Goal: Information Seeking & Learning: Learn about a topic

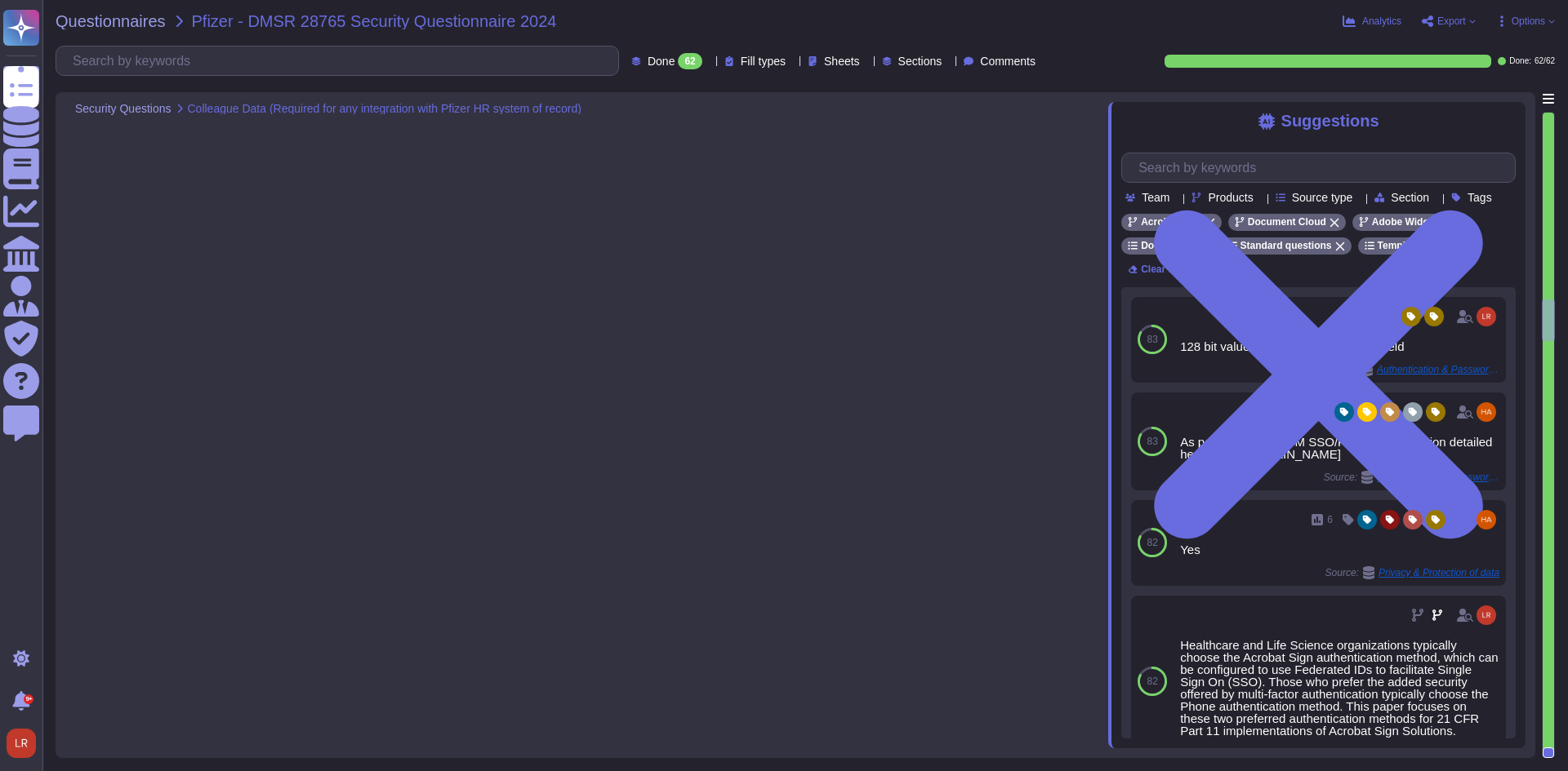
type textarea "To maintain the security of your applications and users, all requests to the se…"
type textarea "Acrobat Sign has out-of-box integration with SalesForce and Microsoft 365, Shar…"
type textarea "Please see: [URL][DOMAIN_NAME] and [URL][DOMAIN_NAME] Adobe will integrate with…"
type textarea "SSO is supported"
type textarea "Types of authority in Acrobat Sign The Adobe Acrobat Sign service provides a mu…"
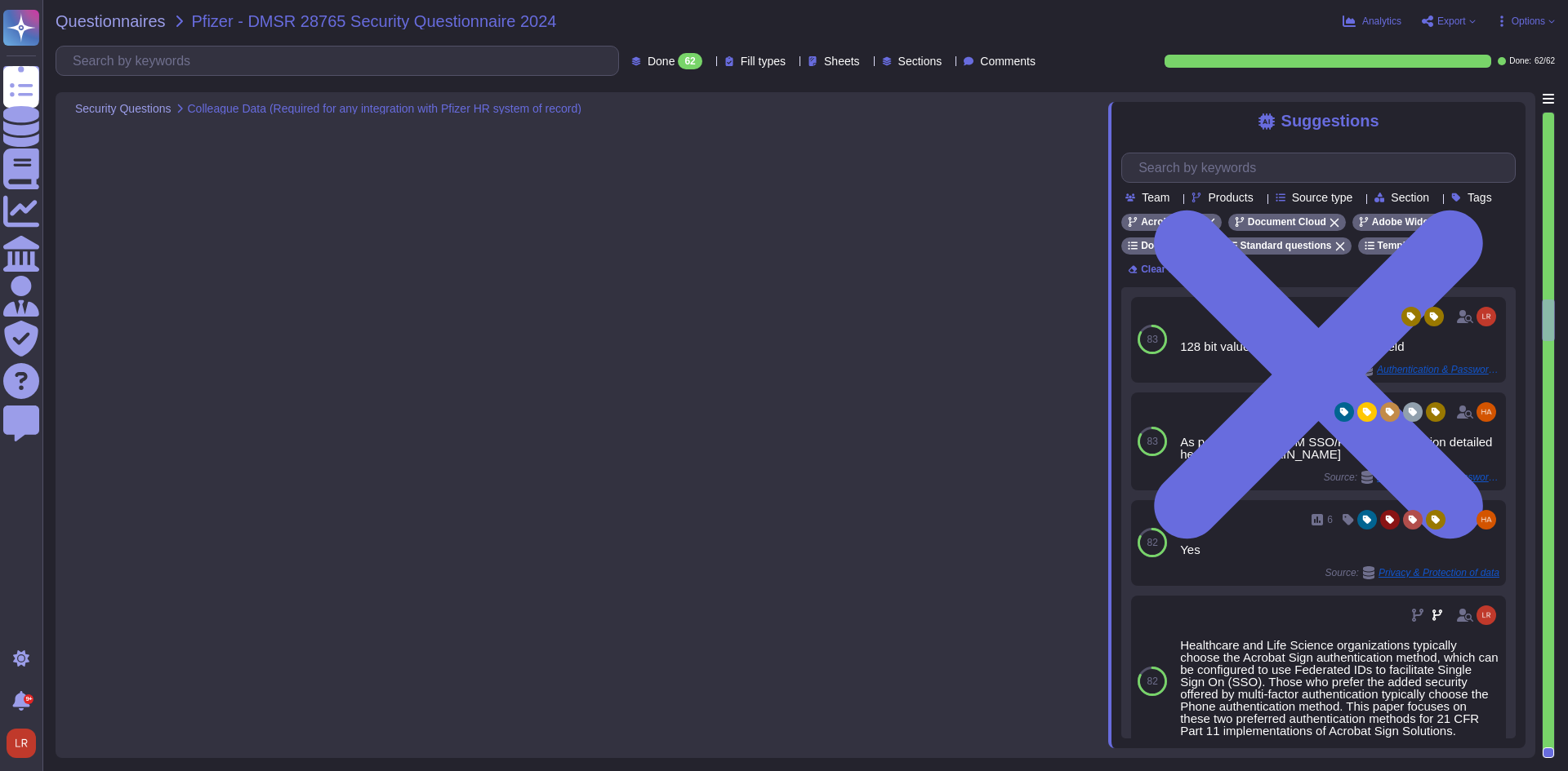
scroll to position [3537, 0]
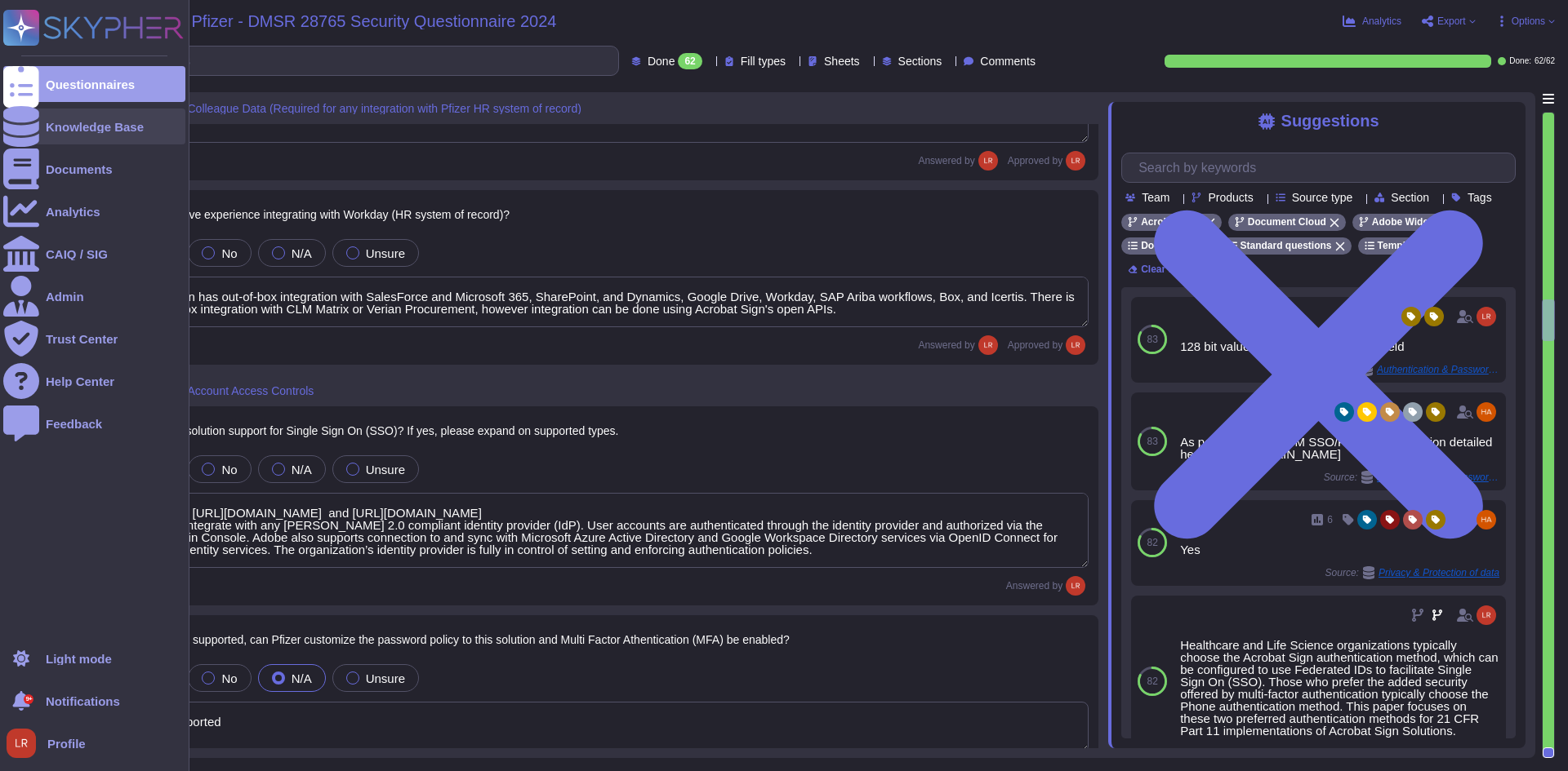
click at [55, 123] on div "Knowledge Base" at bounding box center [95, 127] width 98 height 12
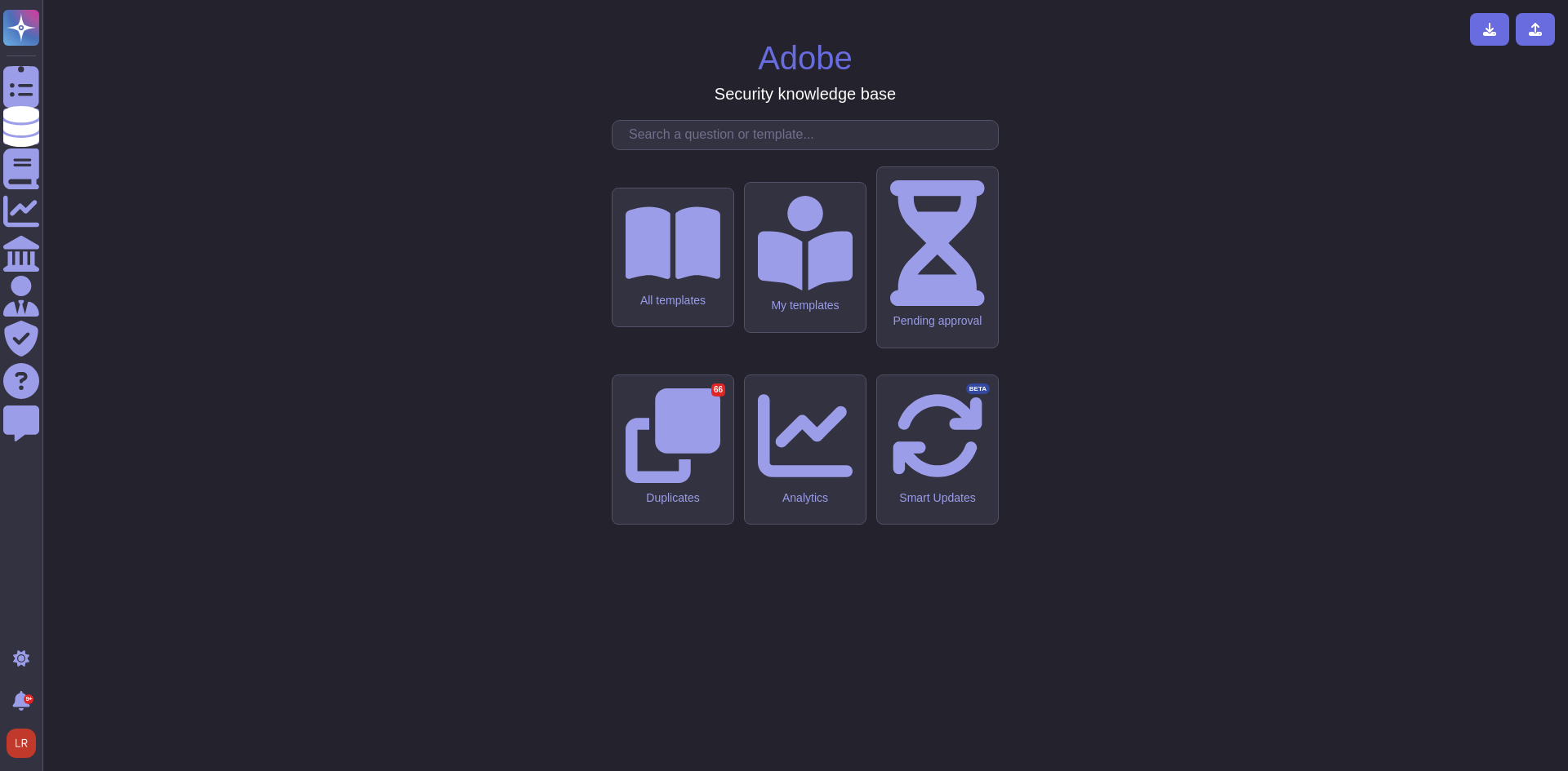
click at [730, 149] on input "text" at bounding box center [809, 135] width 378 height 28
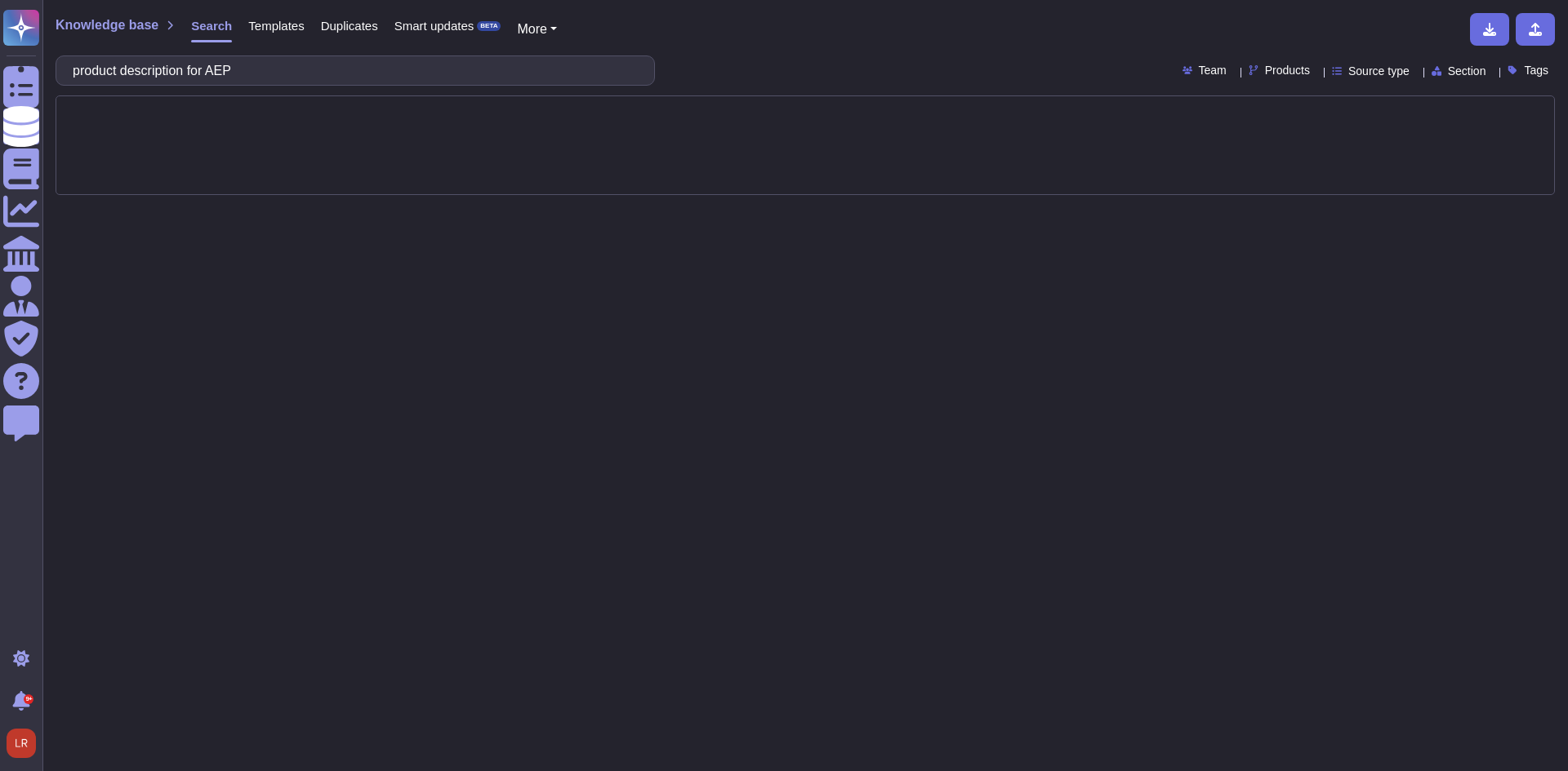
type input "product description for AEP"
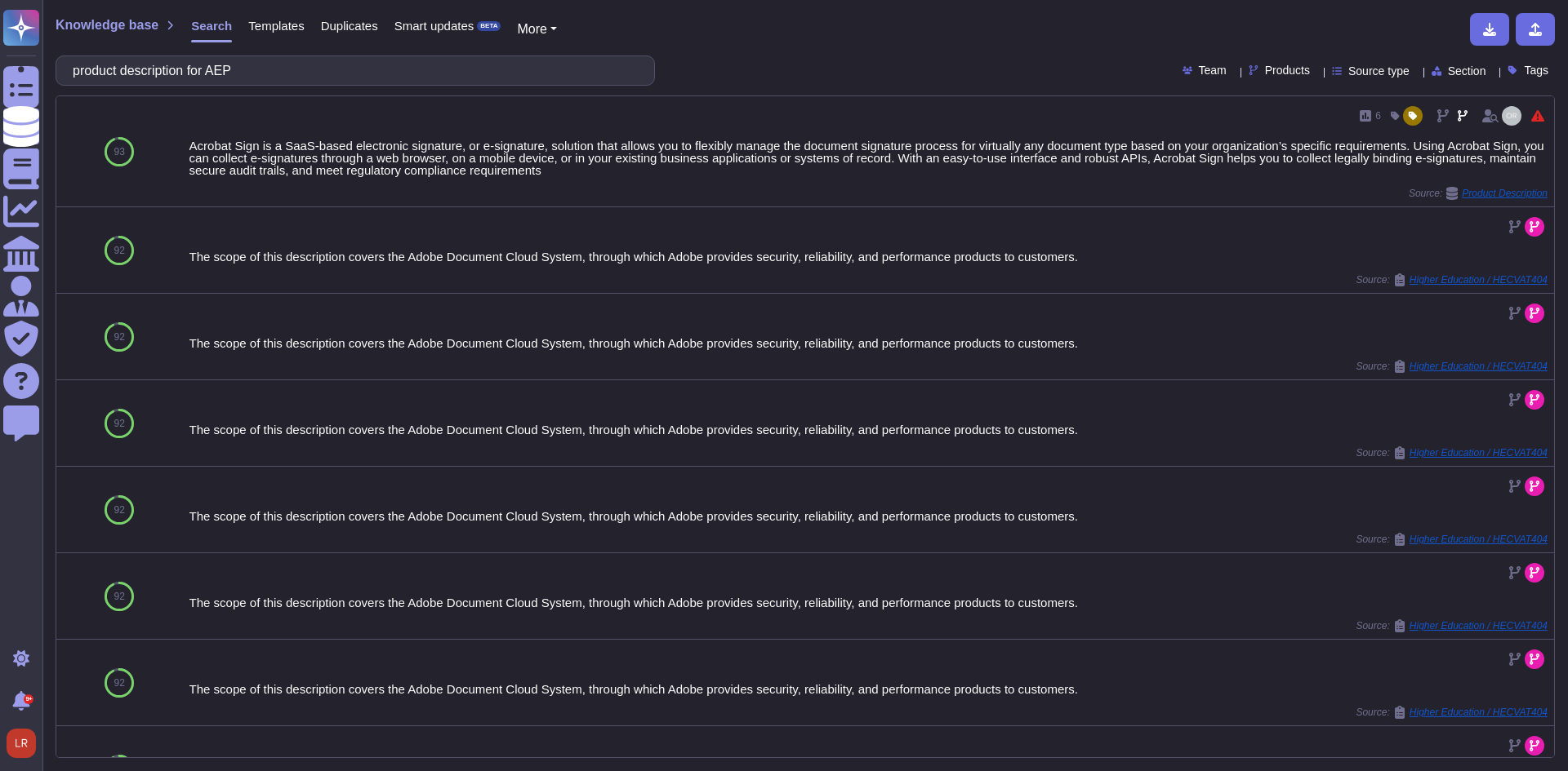
click at [1268, 75] on span "Products" at bounding box center [1287, 70] width 44 height 11
